Goal: Find specific page/section: Find specific page/section

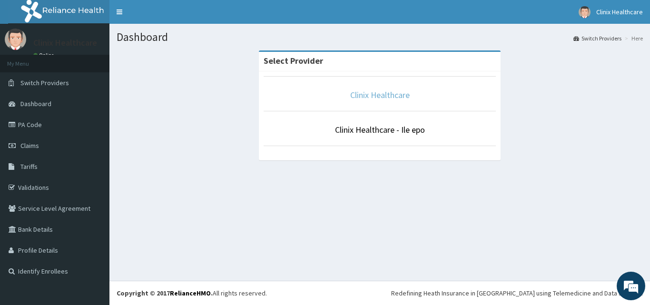
click at [361, 94] on link "Clinix Healthcare" at bounding box center [380, 95] width 60 height 11
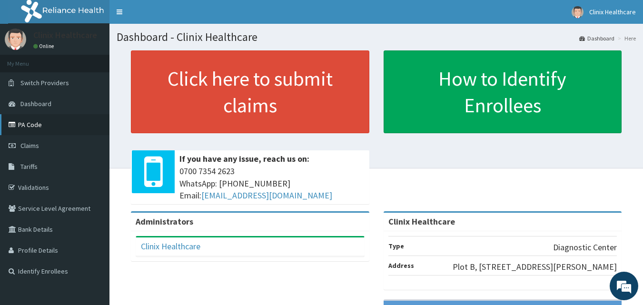
click at [37, 125] on link "PA Code" at bounding box center [55, 124] width 110 height 21
